Goal: Information Seeking & Learning: Learn about a topic

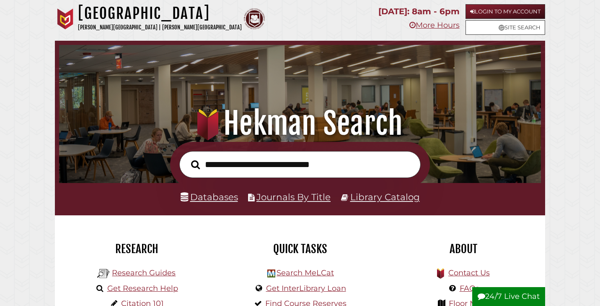
scroll to position [159, 478]
click at [226, 196] on link "Databases" at bounding box center [209, 196] width 57 height 11
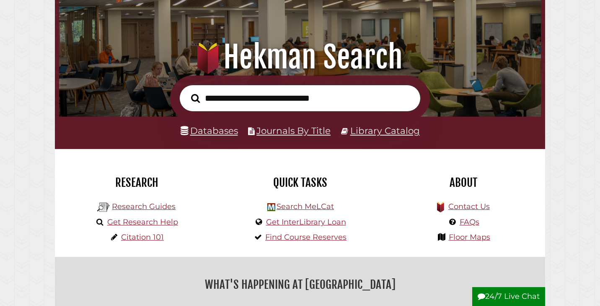
scroll to position [71, 0]
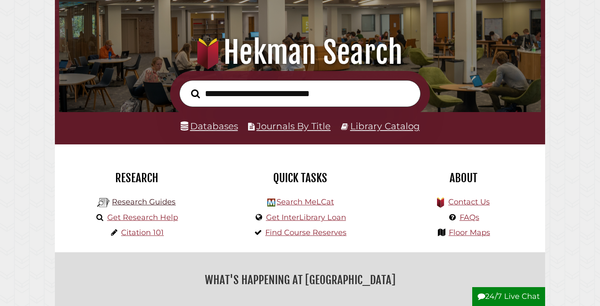
click at [128, 201] on link "Research Guides" at bounding box center [144, 201] width 64 height 9
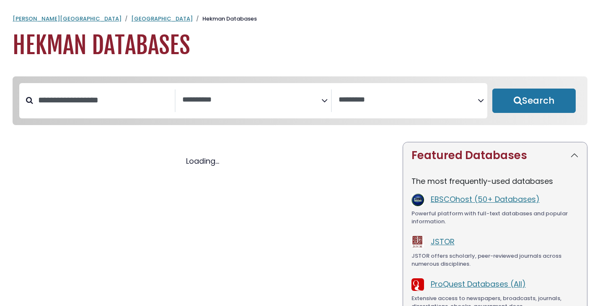
select select "Database Subject Filter"
select select "Database Vendors Filter"
select select "Database Subject Filter"
select select "Database Vendors Filter"
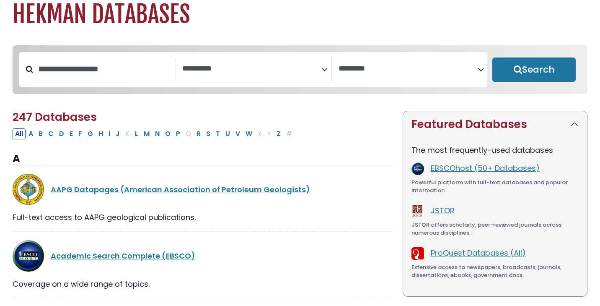
scroll to position [36, 0]
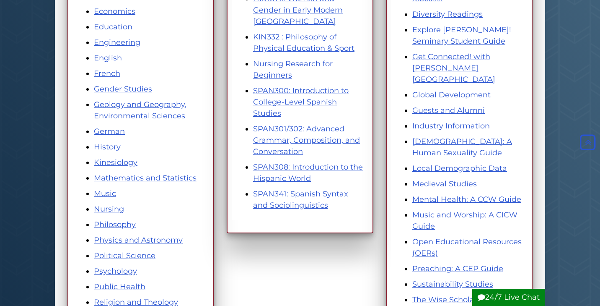
scroll to position [327, 0]
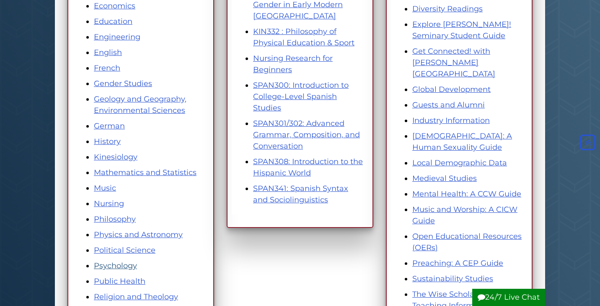
click at [125, 267] on link "Psychology" at bounding box center [115, 265] width 43 height 9
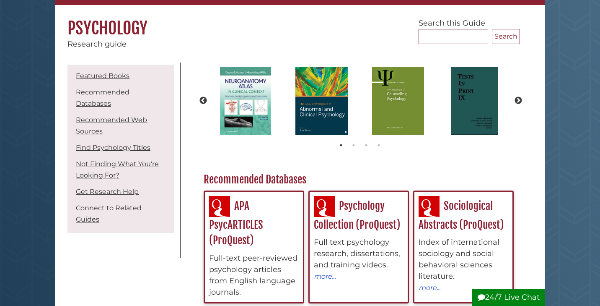
scroll to position [64, 0]
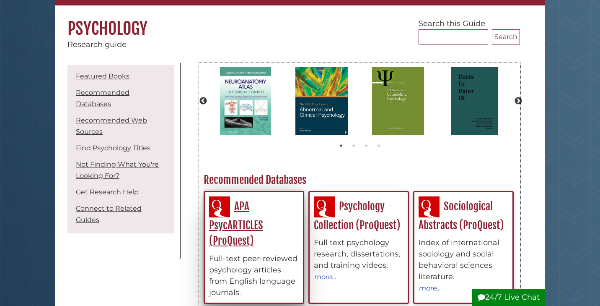
click at [247, 227] on link "APA PsycARTICLES (ProQuest)" at bounding box center [236, 223] width 54 height 47
